Goal: Complete application form

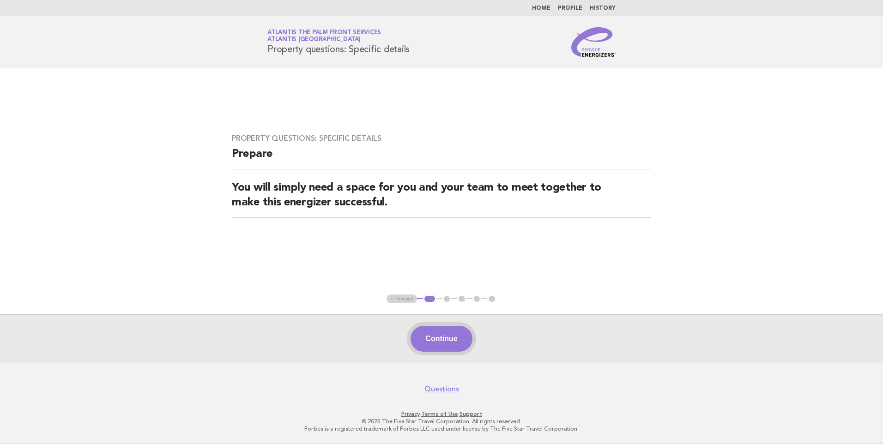
click at [427, 348] on button "Continue" at bounding box center [441, 339] width 61 height 26
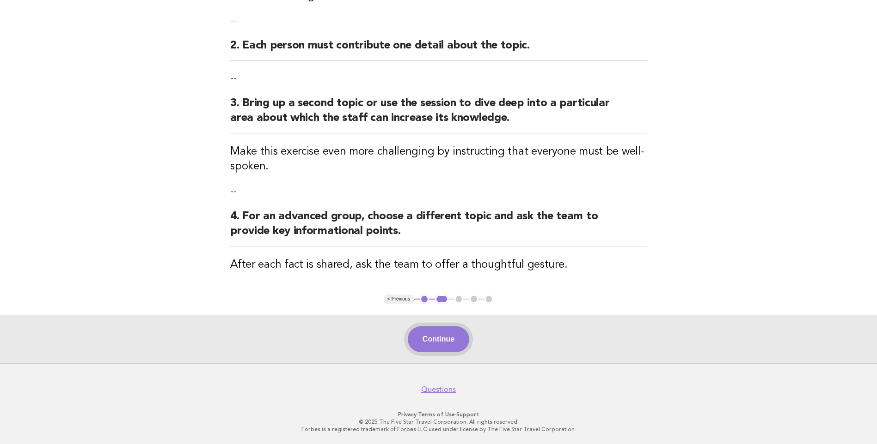
click at [449, 337] on button "Continue" at bounding box center [438, 340] width 61 height 26
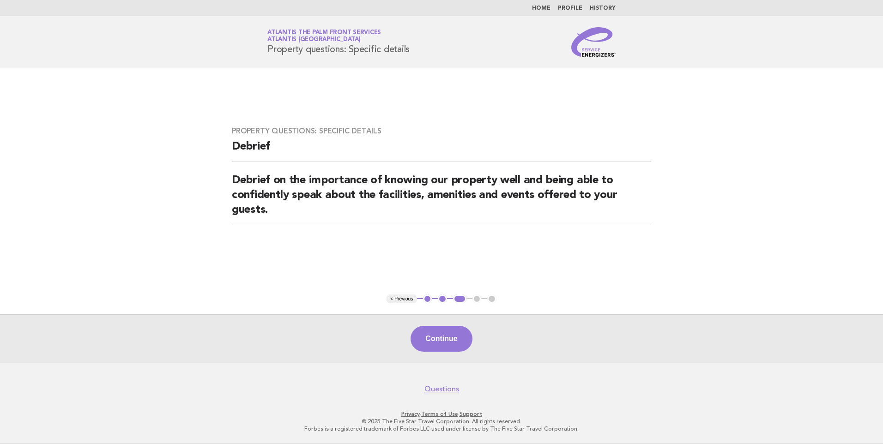
click at [450, 337] on button "Continue" at bounding box center [441, 339] width 61 height 26
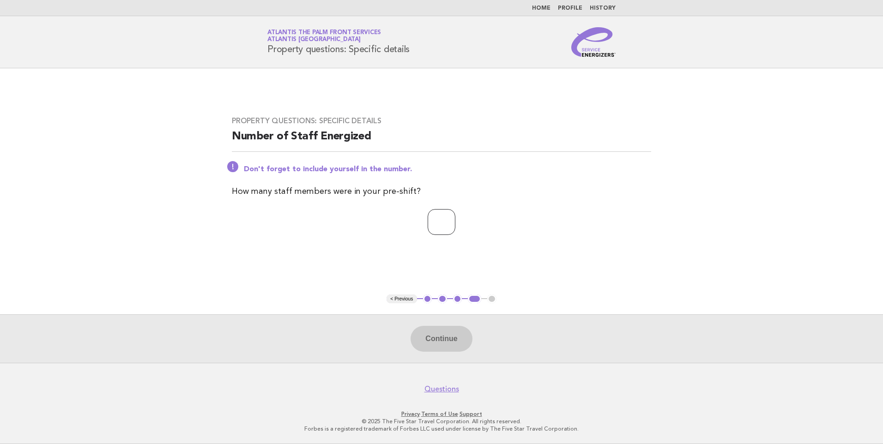
click at [428, 217] on input "number" at bounding box center [442, 222] width 28 height 26
type input "*"
click at [435, 328] on button "Continue" at bounding box center [441, 339] width 61 height 26
